Goal: Task Accomplishment & Management: Use online tool/utility

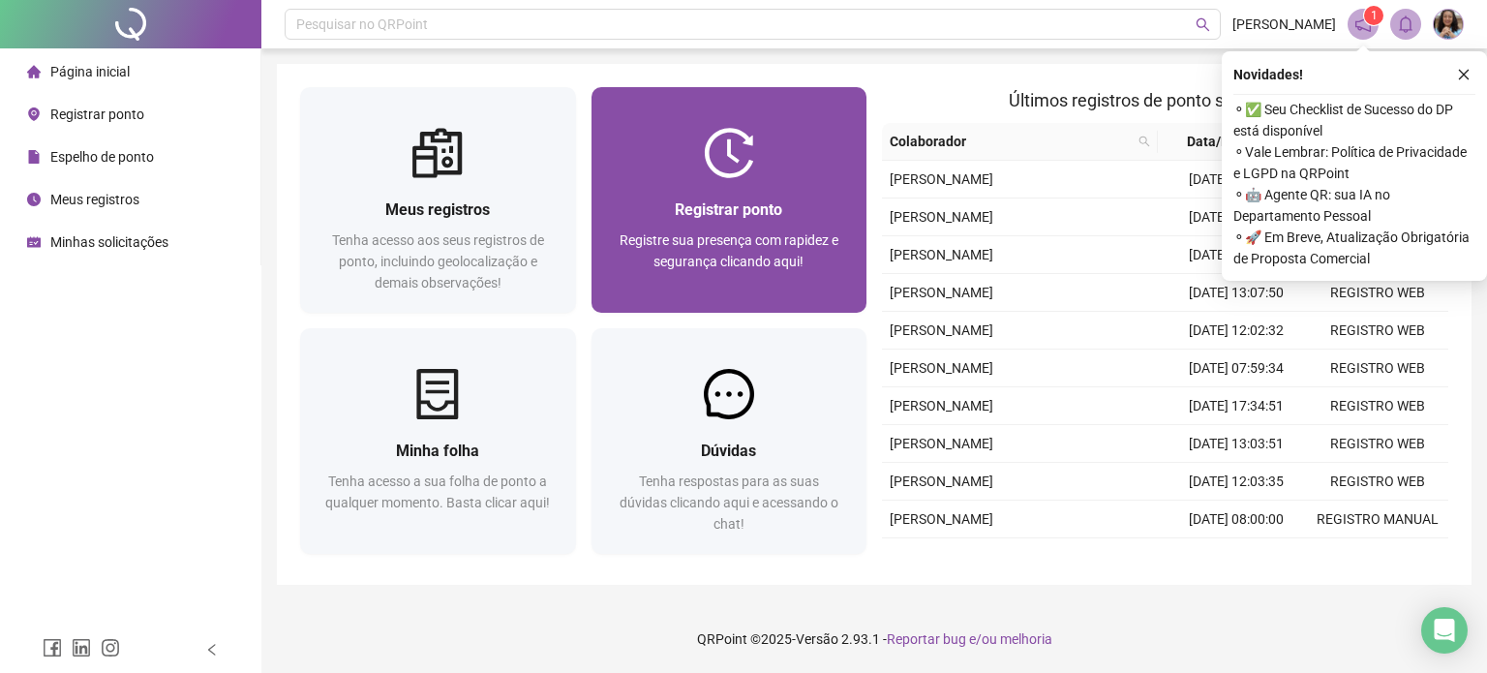
click at [715, 189] on div "Registrar ponto Registre sua presença com rapidez e segurança clicando aqui!" at bounding box center [730, 245] width 276 height 135
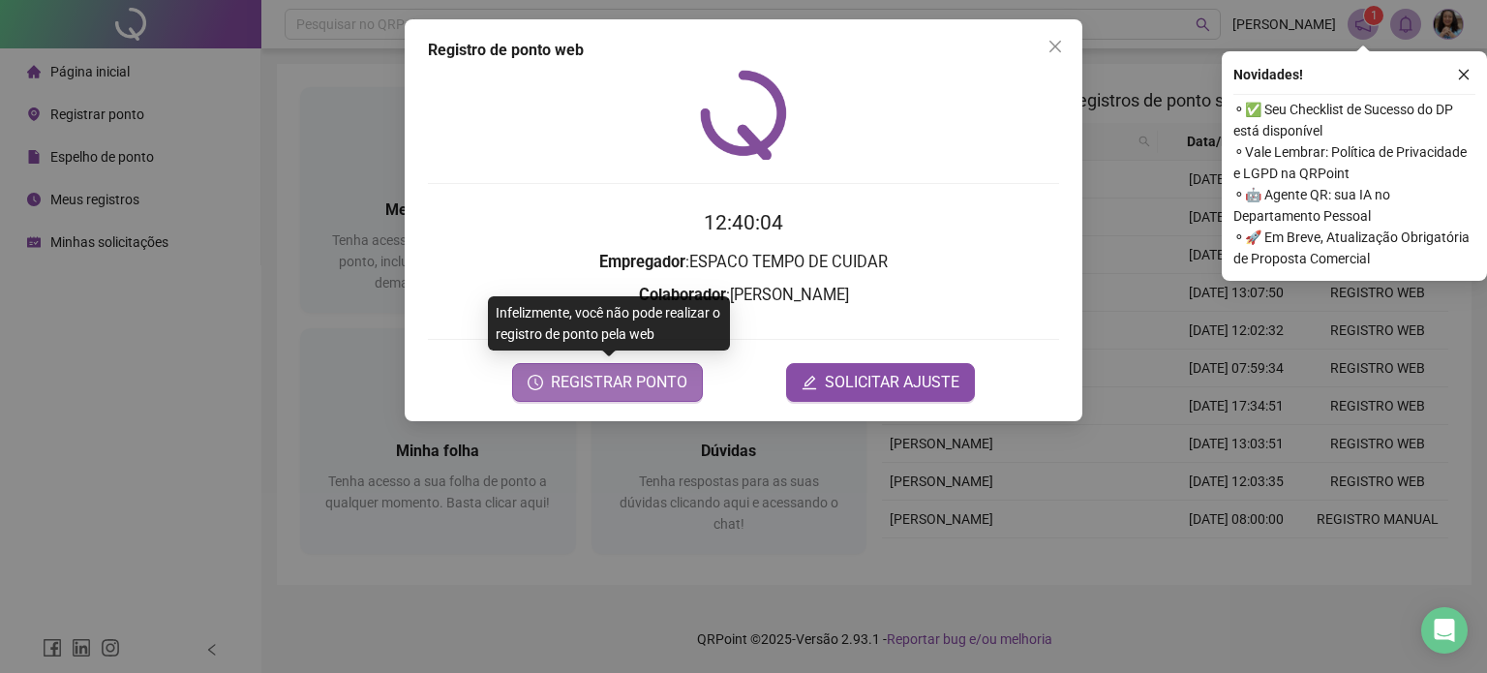
click at [597, 387] on span "REGISTRAR PONTO" at bounding box center [619, 382] width 137 height 23
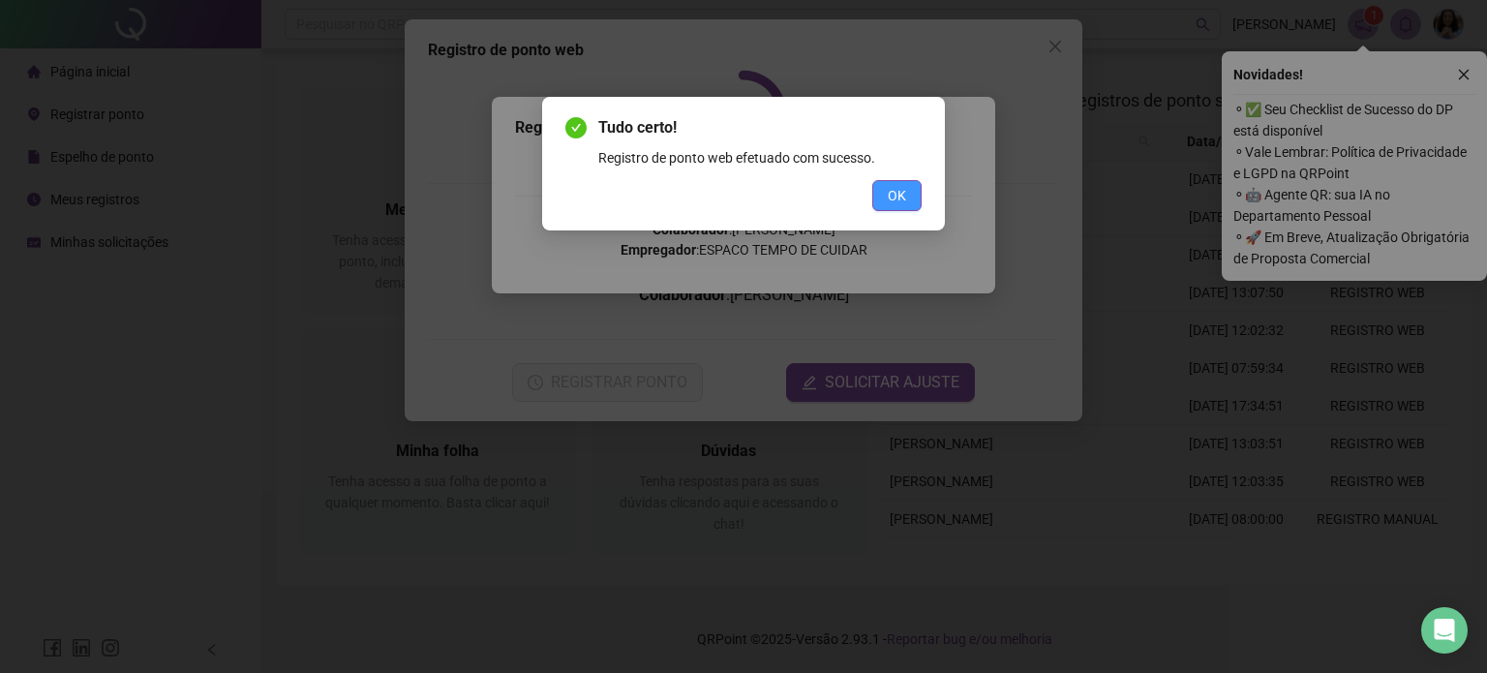
click at [906, 204] on button "OK" at bounding box center [896, 195] width 49 height 31
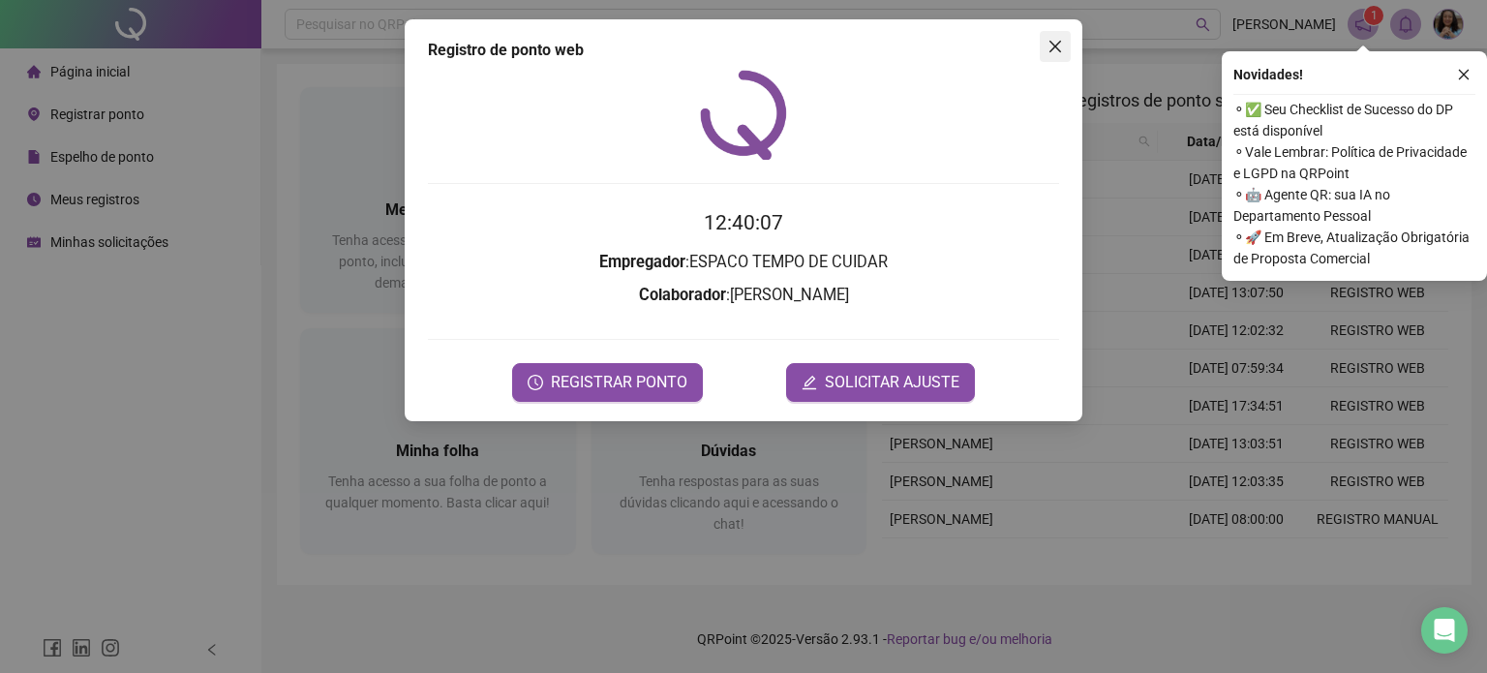
click at [1053, 38] on button "Close" at bounding box center [1055, 46] width 31 height 31
